Goal: Find specific page/section: Find specific page/section

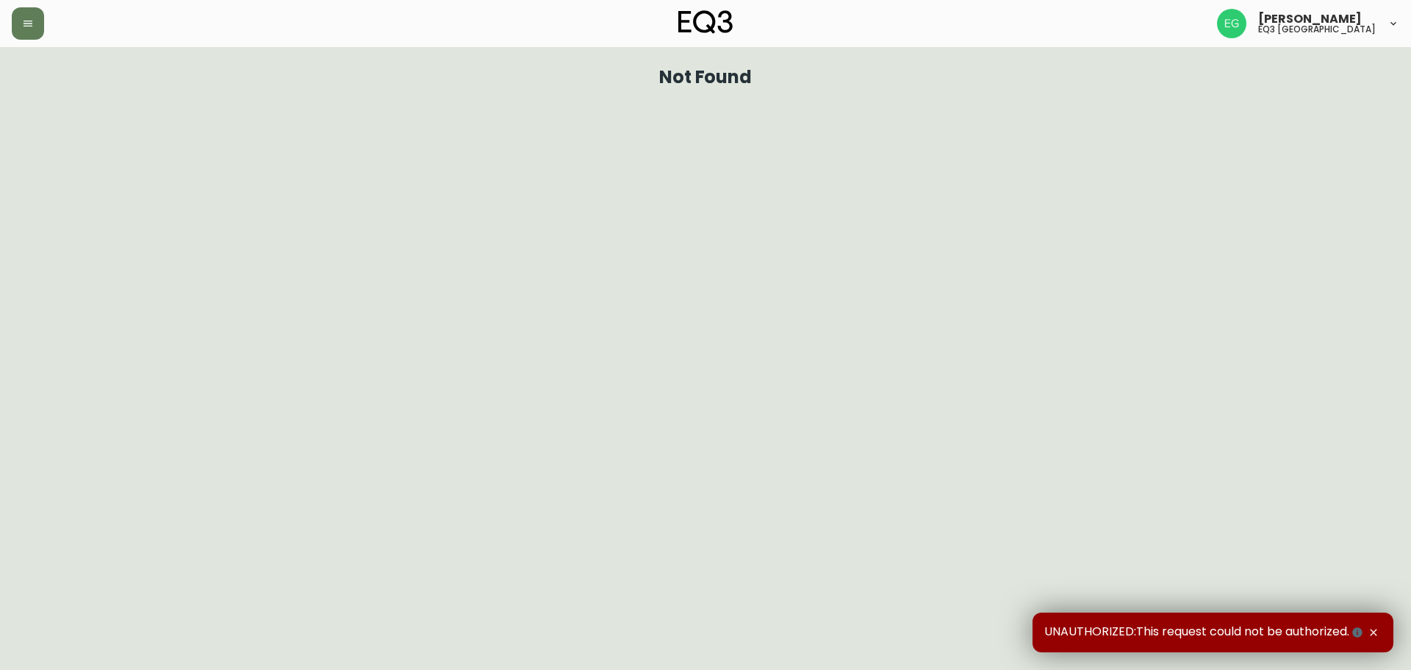
click at [20, 40] on div "[PERSON_NAME] eq3 [GEOGRAPHIC_DATA]" at bounding box center [706, 23] width 1388 height 47
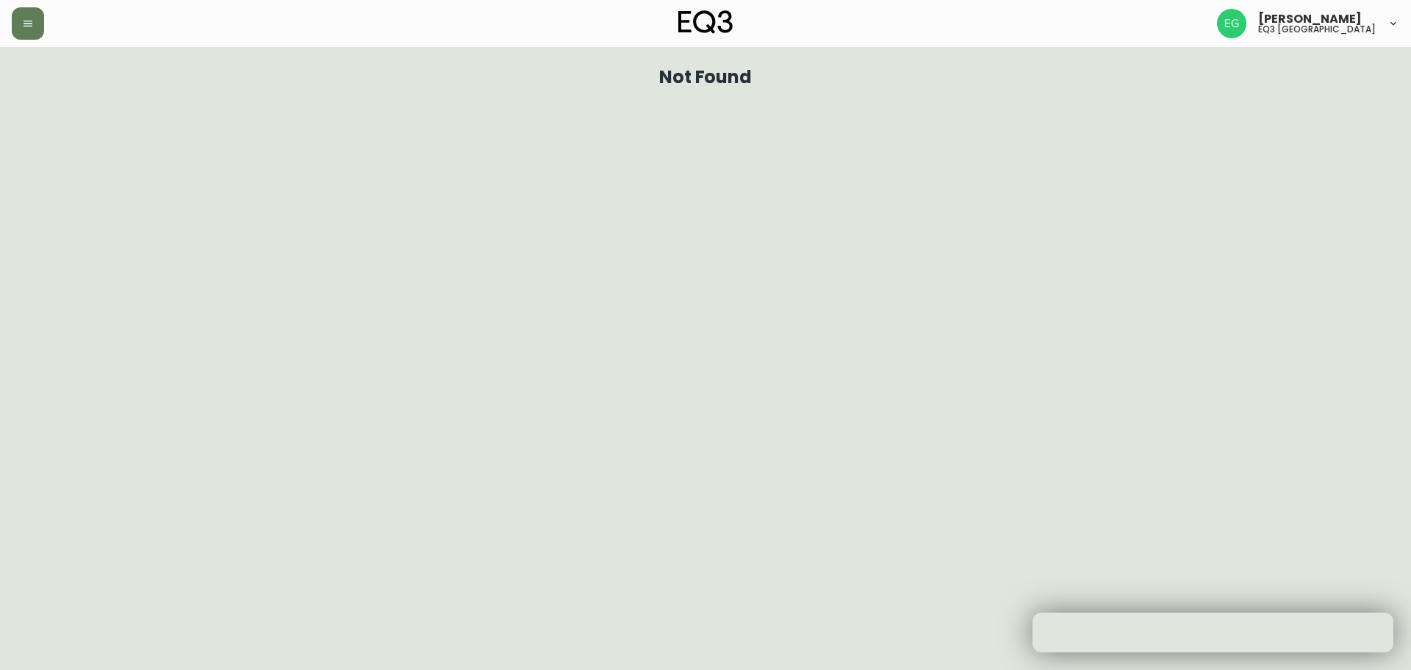
click at [8, 37] on header "[PERSON_NAME] eq3 [GEOGRAPHIC_DATA]" at bounding box center [705, 23] width 1411 height 47
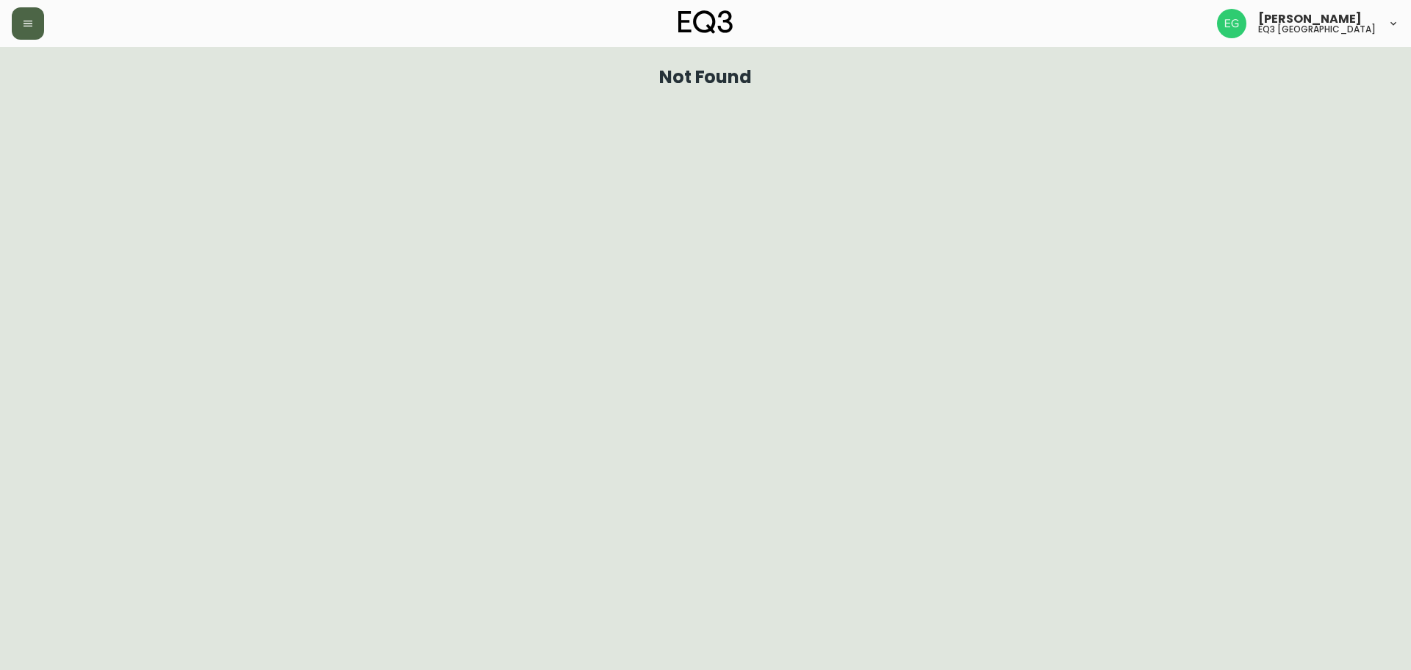
click at [24, 32] on button "button" at bounding box center [28, 23] width 32 height 32
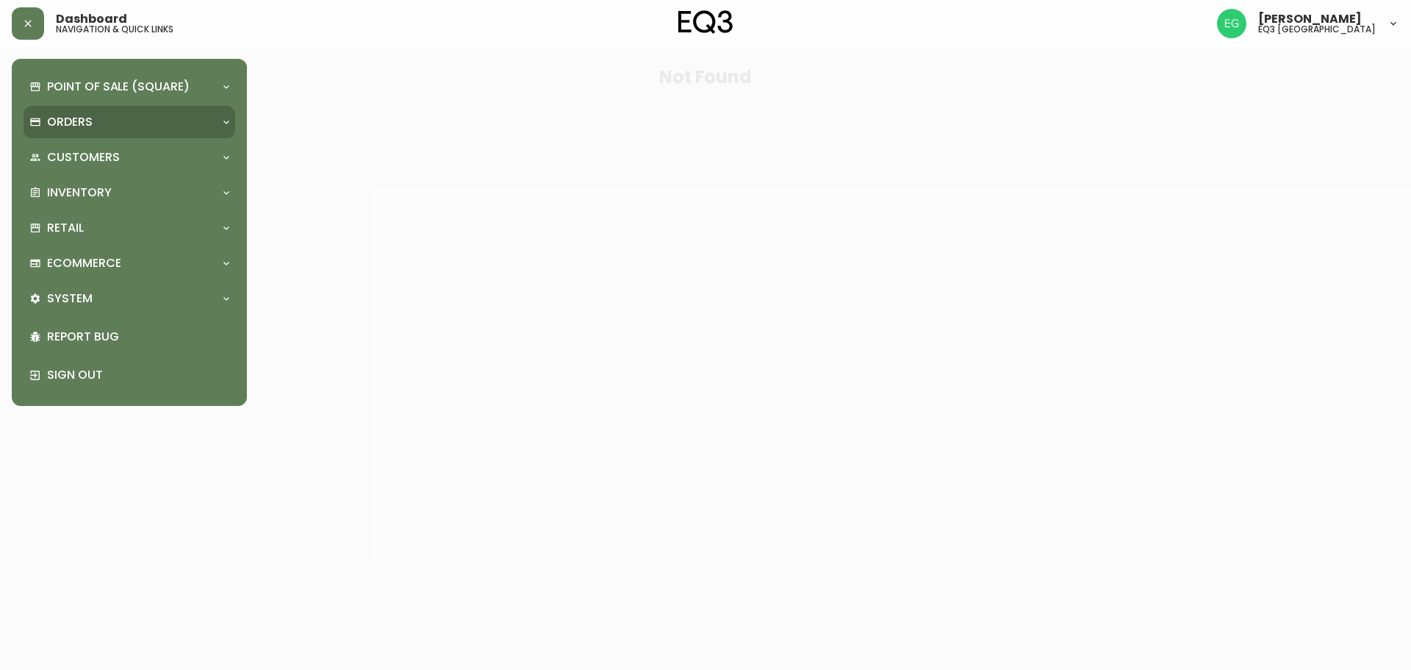
click at [107, 114] on div "Orders" at bounding box center [121, 122] width 185 height 16
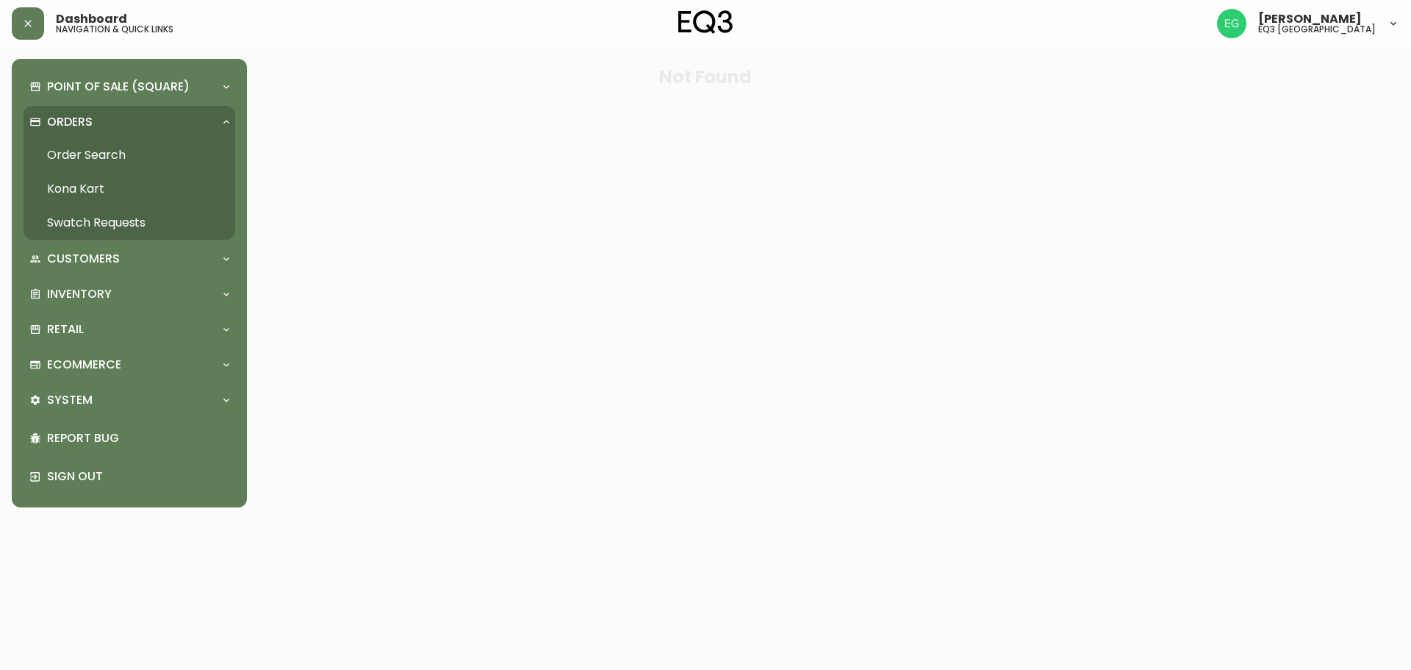
click at [97, 152] on link "Order Search" at bounding box center [130, 155] width 212 height 34
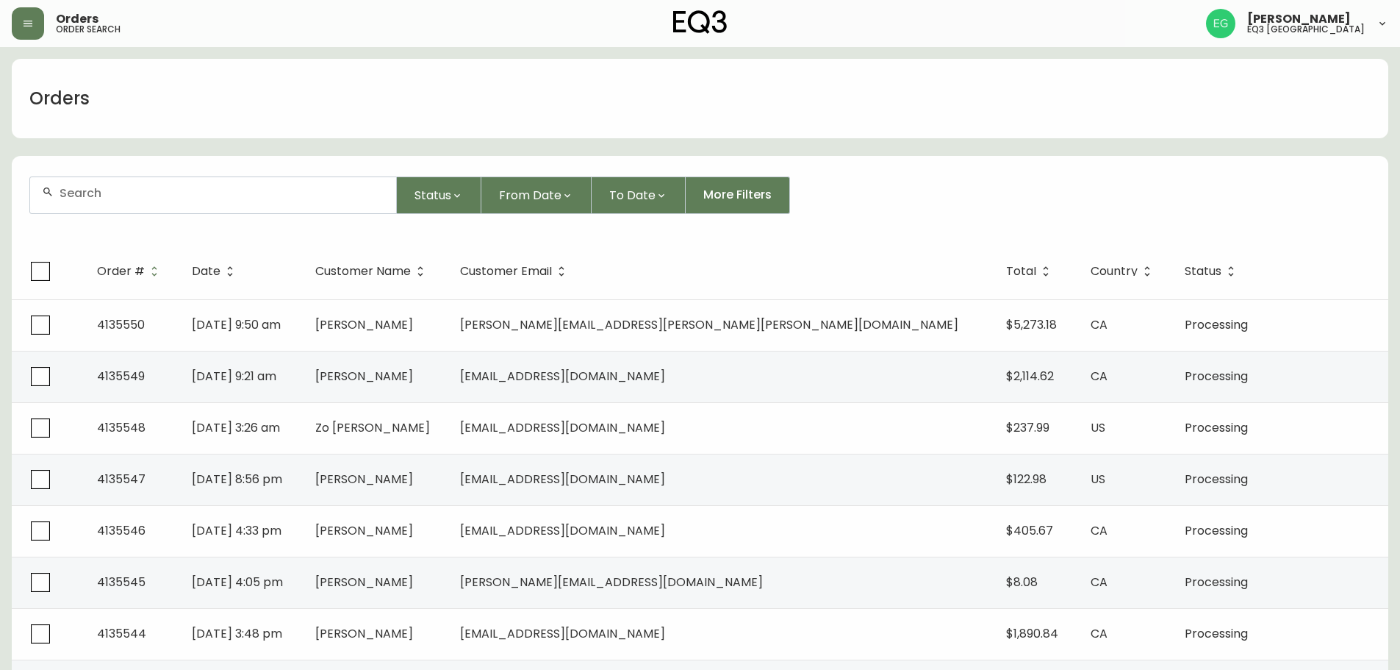
click at [1018, 77] on div "Orders" at bounding box center [700, 98] width 1377 height 79
